Goal: Task Accomplishment & Management: Use online tool/utility

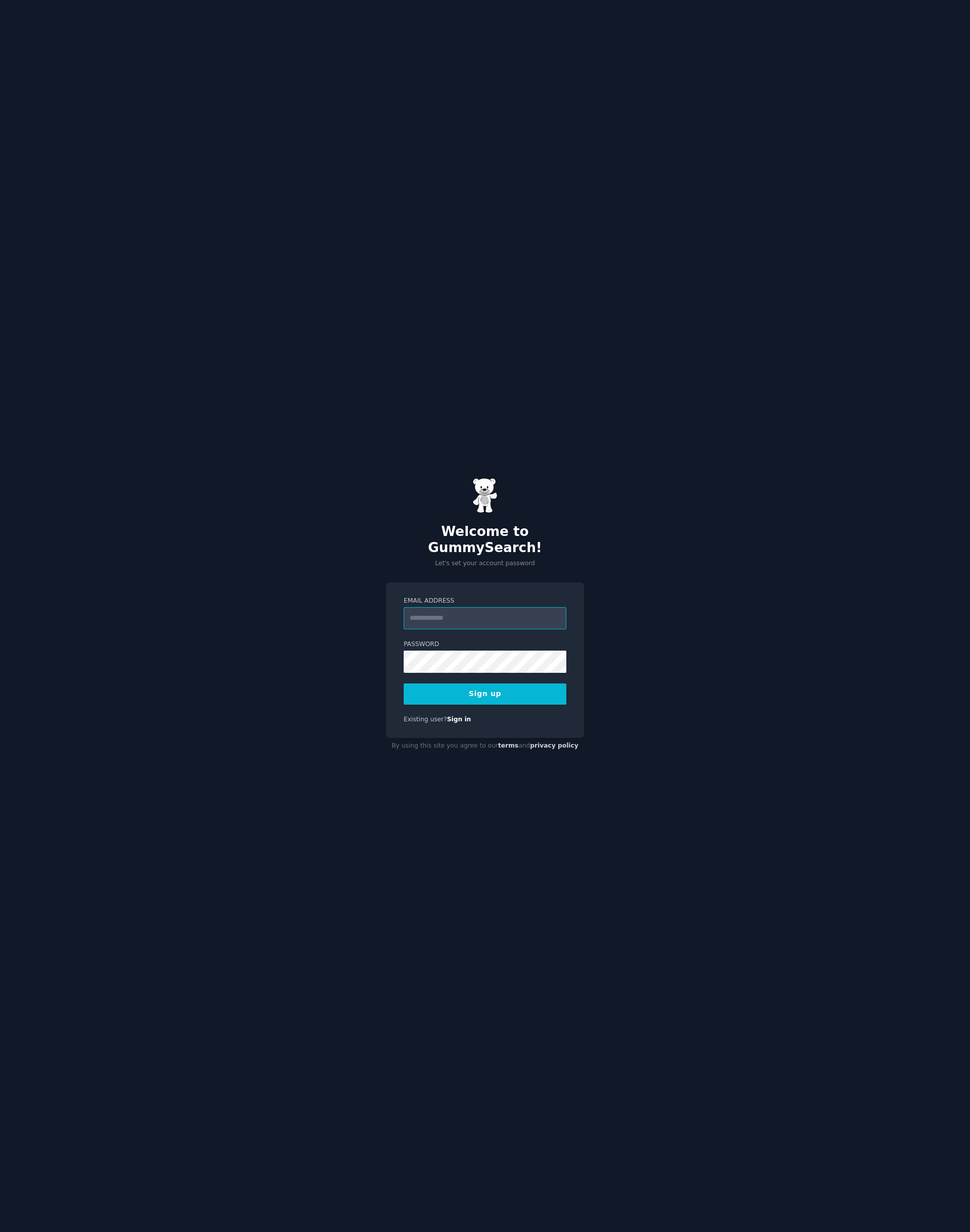
click at [455, 610] on input "Email Address" at bounding box center [485, 618] width 163 height 22
type input "**********"
click at [697, 678] on div "**********" at bounding box center [485, 616] width 970 height 1232
click at [496, 687] on button "Sign up" at bounding box center [485, 694] width 163 height 21
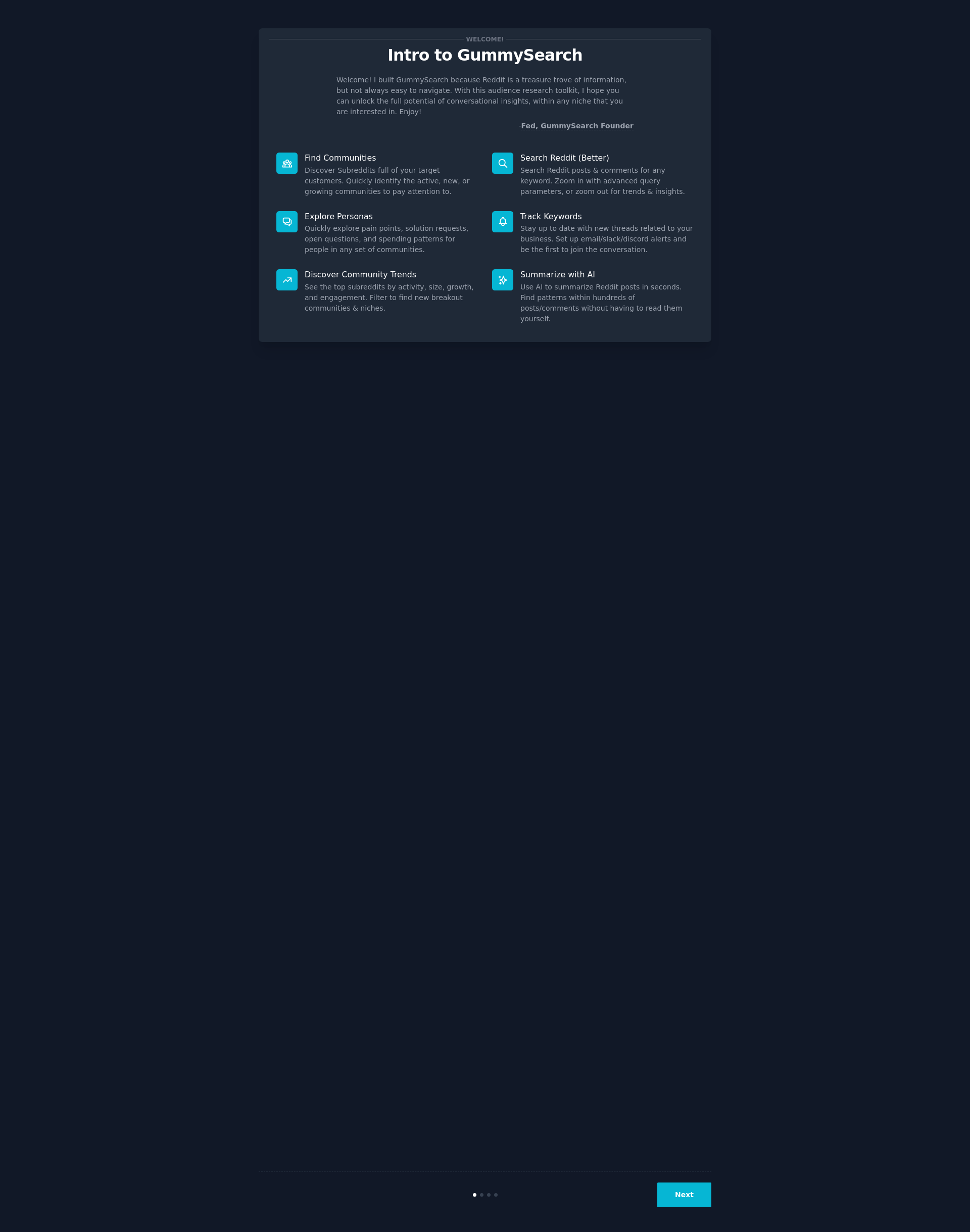
click at [363, 165] on dd "Discover Subreddits full of your target customers. Quickly identify the active,…" at bounding box center [391, 181] width 174 height 32
click at [693, 1186] on button "Next" at bounding box center [684, 1194] width 54 height 25
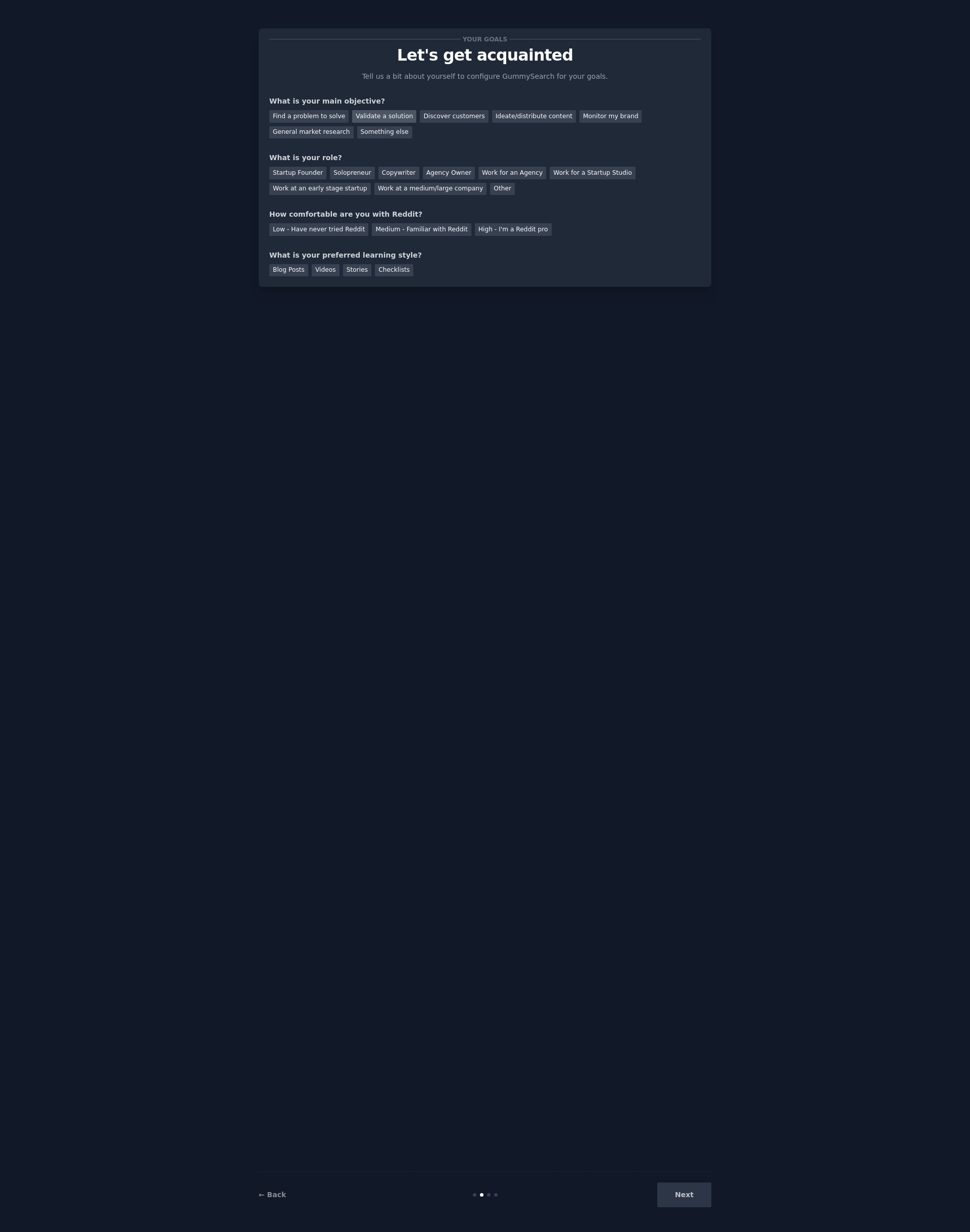
click at [380, 115] on div "Validate a solution" at bounding box center [384, 116] width 65 height 13
click at [444, 117] on div "Discover customers" at bounding box center [454, 116] width 69 height 13
click at [388, 117] on div "Validate a solution" at bounding box center [384, 116] width 65 height 13
click at [309, 174] on div "Startup Founder" at bounding box center [298, 173] width 58 height 13
click at [390, 224] on div "Medium - Familiar with Reddit" at bounding box center [422, 229] width 99 height 13
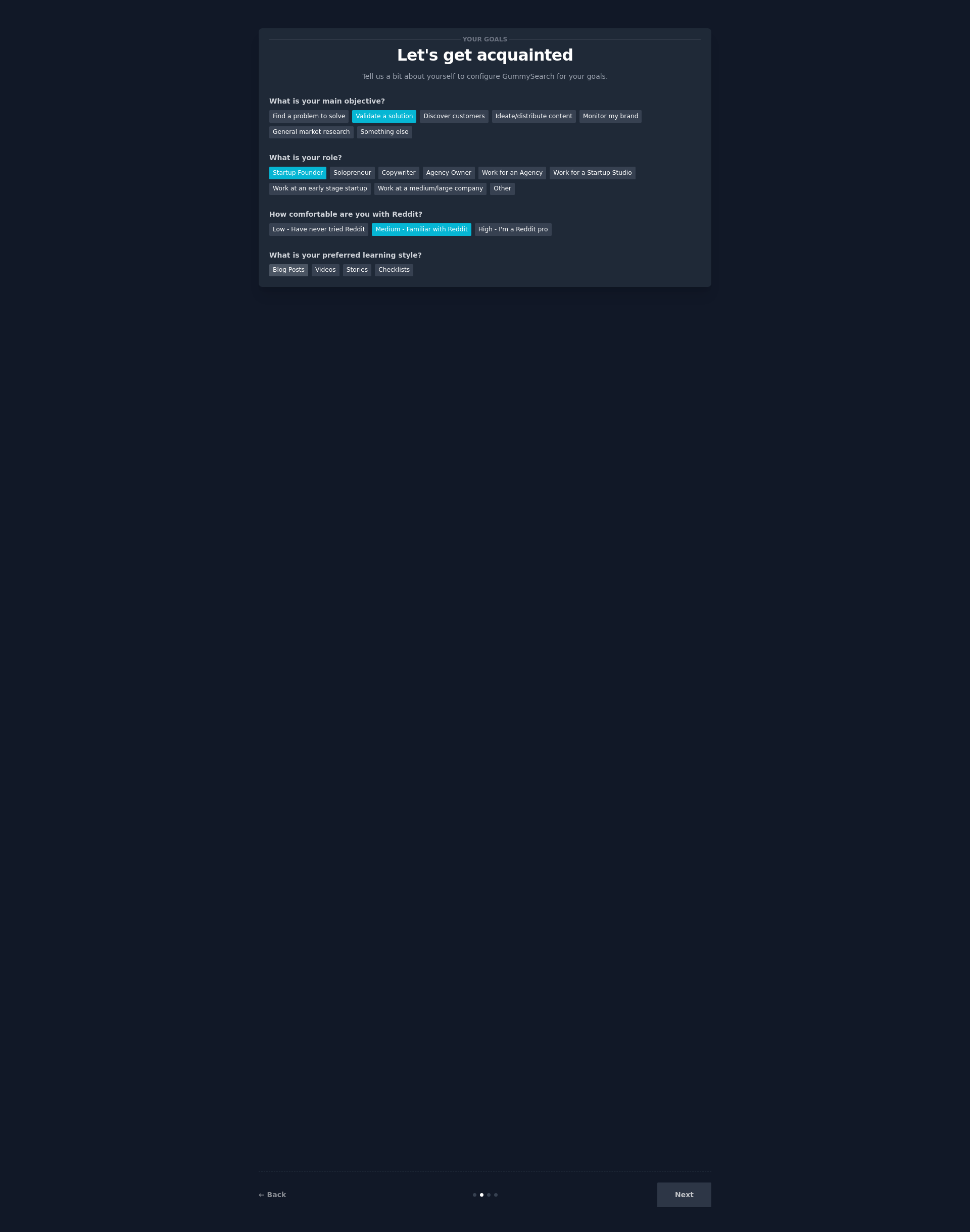
click at [277, 269] on div "Blog Posts" at bounding box center [288, 270] width 39 height 13
click at [696, 1194] on button "Next" at bounding box center [684, 1194] width 54 height 25
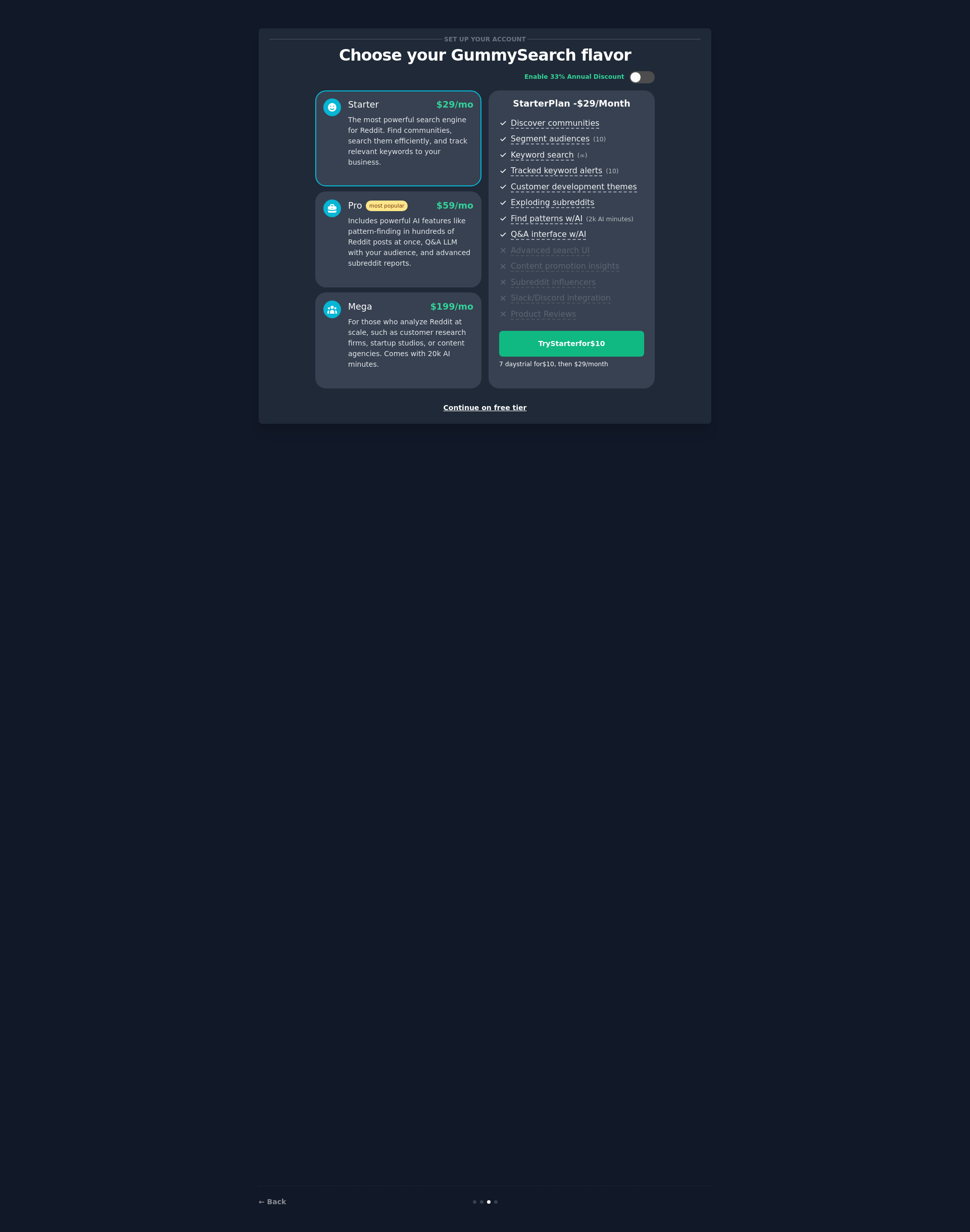
click at [480, 403] on div "Continue on free tier" at bounding box center [485, 408] width 432 height 11
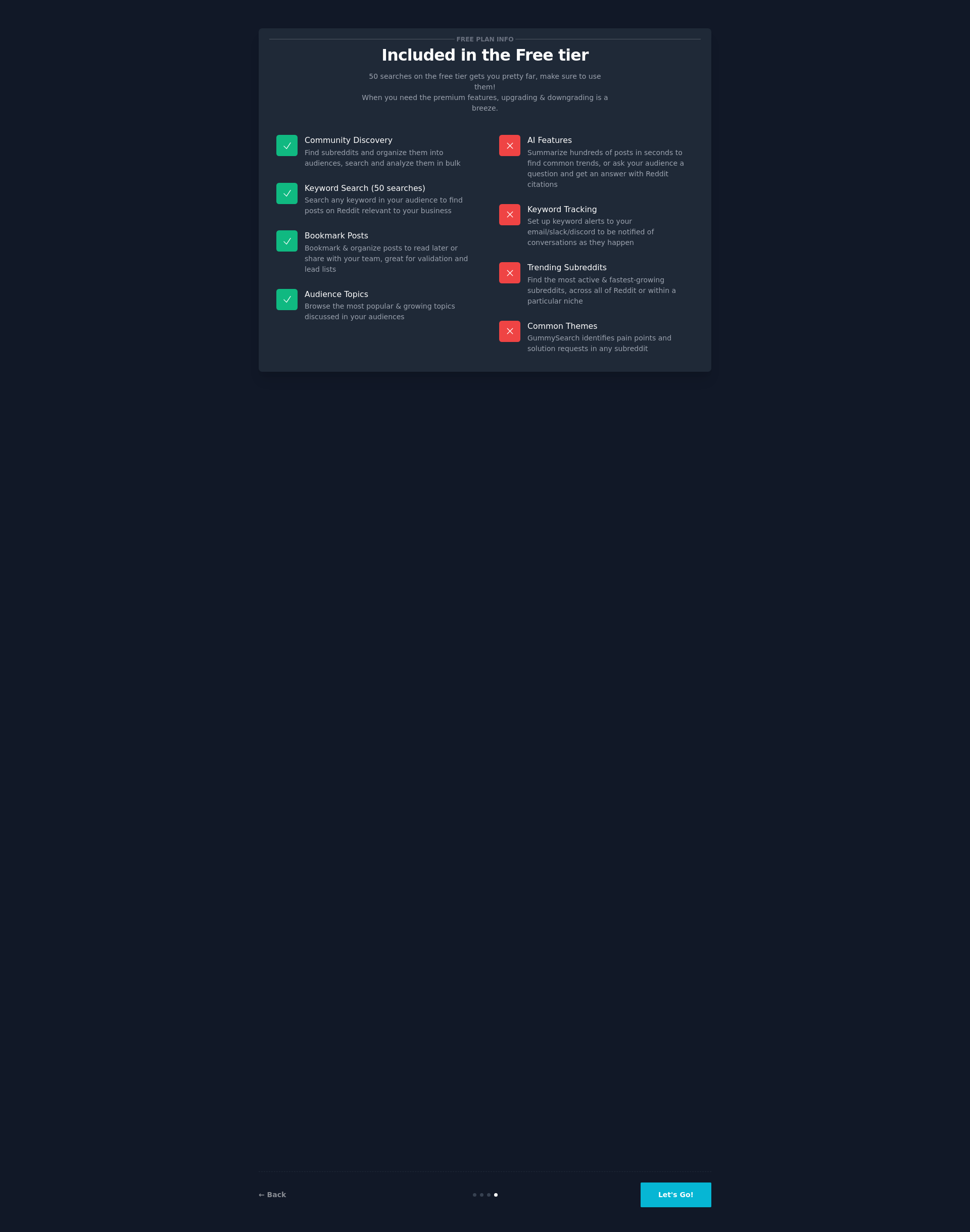
click at [680, 1192] on button "Let's Go!" at bounding box center [675, 1194] width 70 height 25
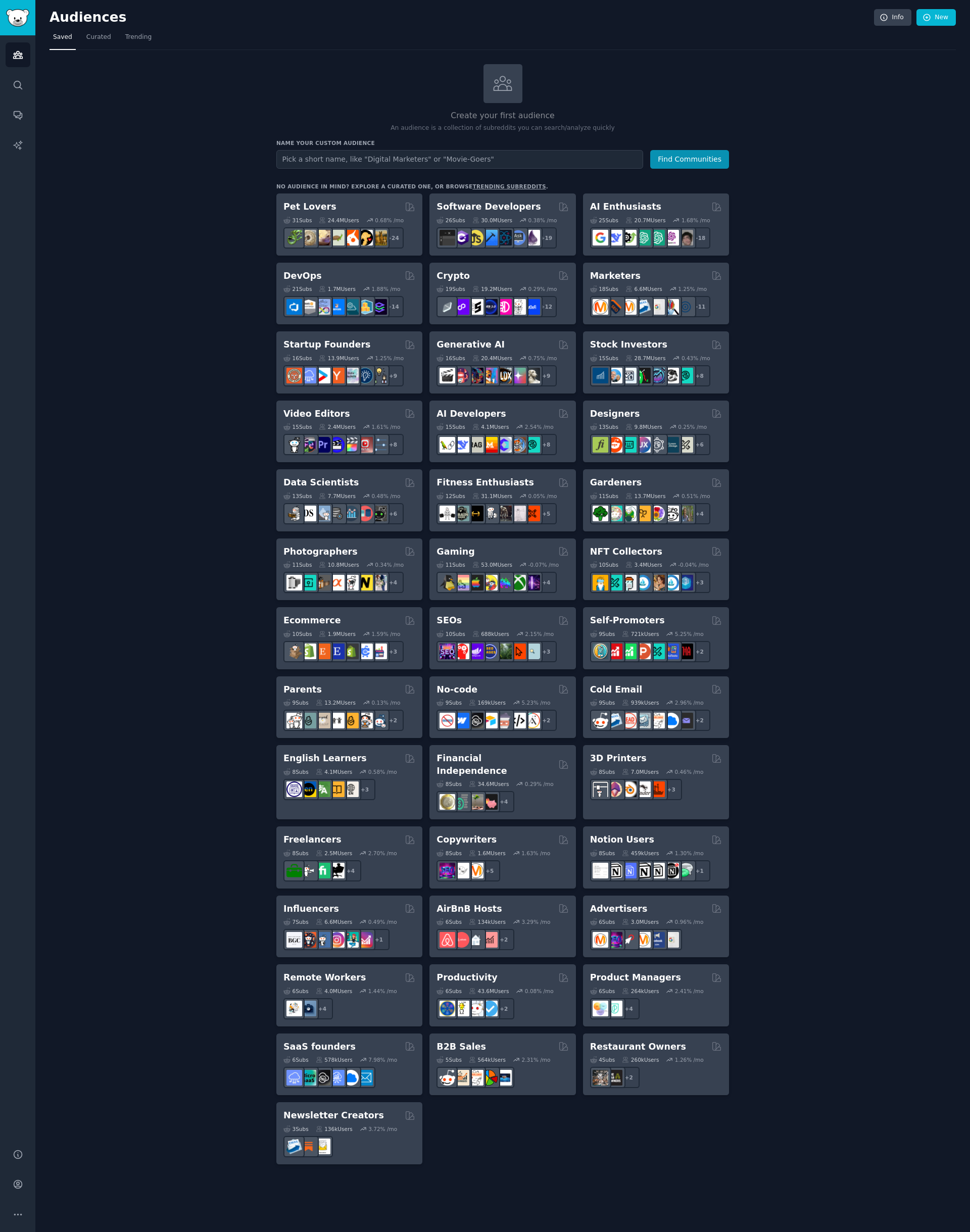
click at [336, 161] on input "text" at bounding box center [460, 159] width 367 height 19
type input "school staff"
click at [691, 158] on button "Find Communities" at bounding box center [689, 159] width 78 height 19
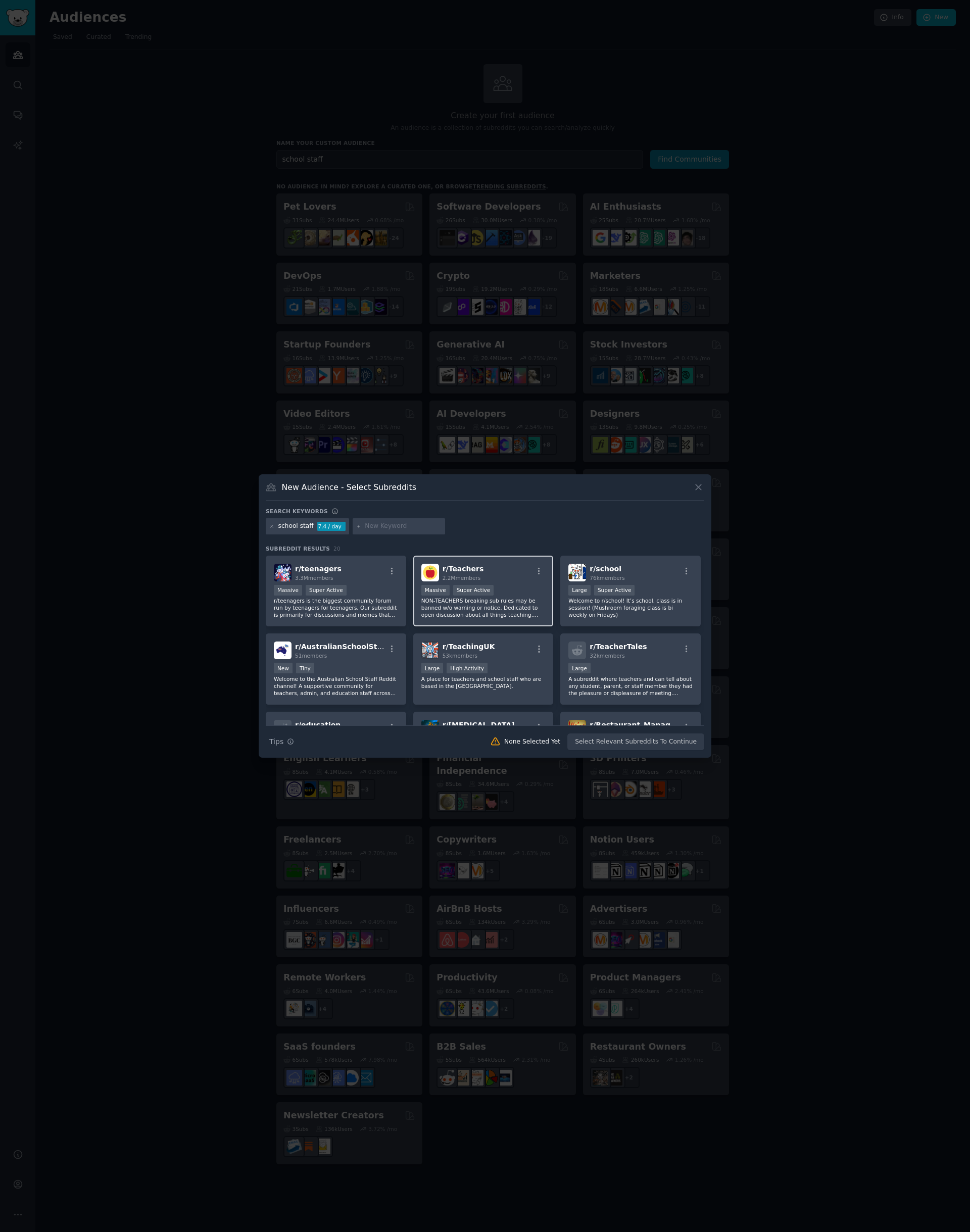
click at [468, 611] on p "NON-TEACHERS breaking sub rules may be banned w/o warning or notice. Dedicated …" at bounding box center [483, 608] width 124 height 21
